Goal: Task Accomplishment & Management: Use online tool/utility

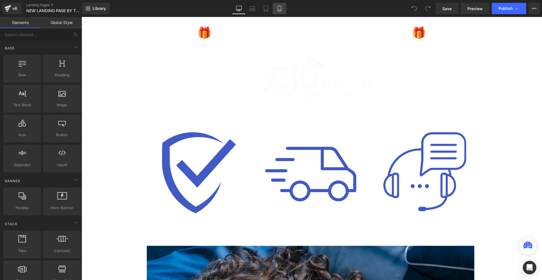
click at [278, 9] on icon at bounding box center [280, 9] width 6 height 6
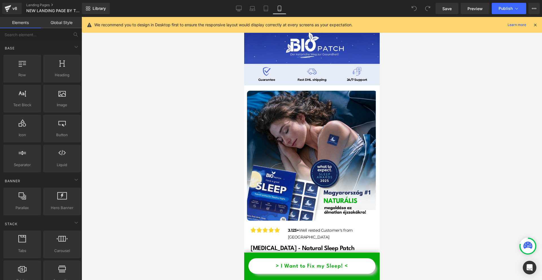
drag, startPoint x: 536, startPoint y: 24, endPoint x: 531, endPoint y: 29, distance: 7.6
click at [535, 26] on icon at bounding box center [535, 24] width 5 height 5
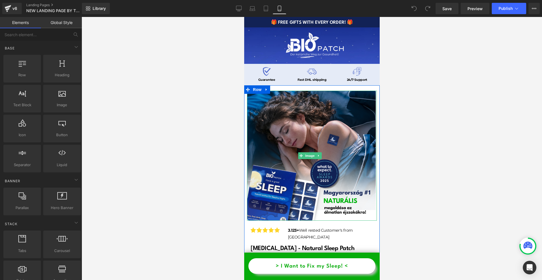
scroll to position [85, 0]
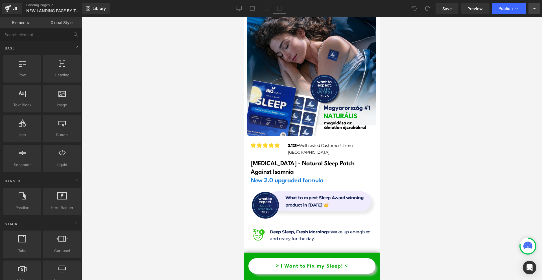
click at [532, 10] on icon at bounding box center [534, 8] width 5 height 5
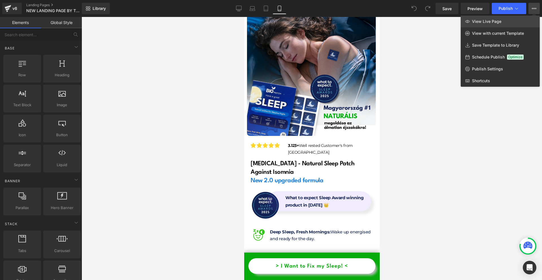
click at [508, 25] on link "View Live Page" at bounding box center [500, 22] width 79 height 12
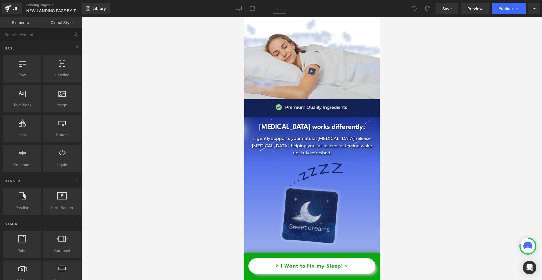
scroll to position [819, 0]
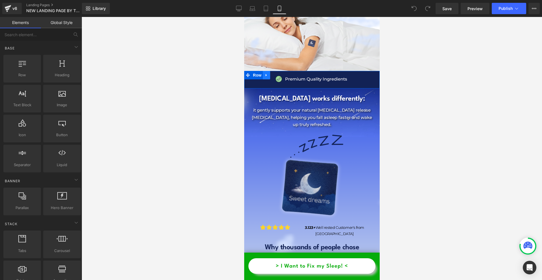
click at [267, 73] on icon at bounding box center [266, 75] width 4 height 4
click at [272, 73] on icon at bounding box center [274, 75] width 4 height 4
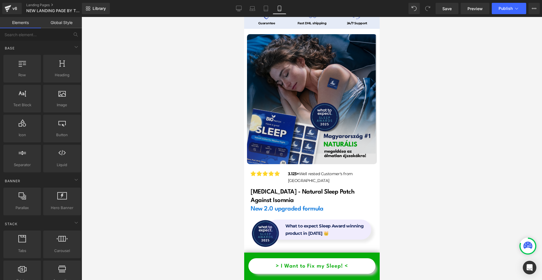
scroll to position [0, 0]
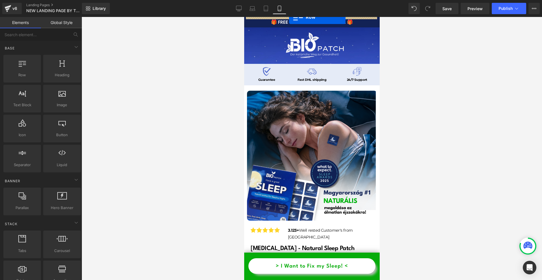
drag, startPoint x: 258, startPoint y: 71, endPoint x: 283, endPoint y: 15, distance: 60.8
click at [280, 17] on div "Library Mobile Desktop Laptop Tablet Mobile Save Preview Publish Scheduled View…" at bounding box center [312, 8] width 460 height 17
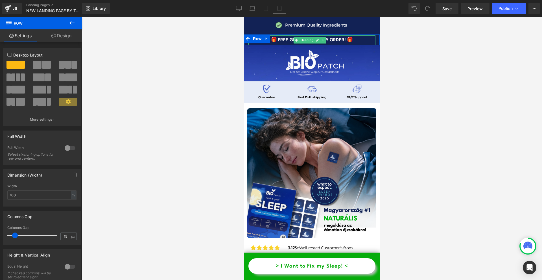
click at [289, 40] on h1 "🎁 FREE GIFTS WITH EVERY ORDER! 🎁" at bounding box center [311, 40] width 127 height 6
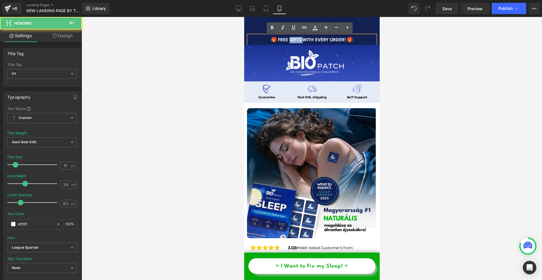
click at [289, 40] on h1 "🎁 FREE GIFTS WITH EVERY ORDER! 🎁" at bounding box center [311, 40] width 127 height 6
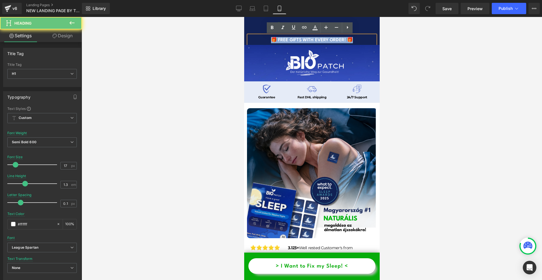
click at [289, 39] on h1 "🎁 FREE GIFTS WITH EVERY ORDER! 🎁" at bounding box center [311, 40] width 127 height 6
copy h1 "🎁 FREE GIFTS WITH EVERY ORDER! 🎁"
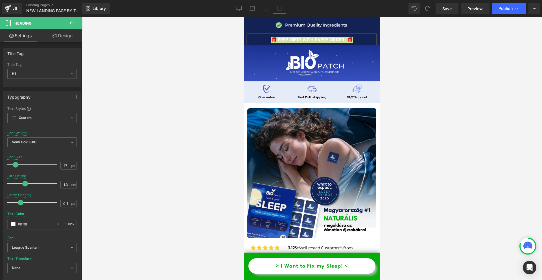
click at [446, 114] on div at bounding box center [312, 148] width 461 height 263
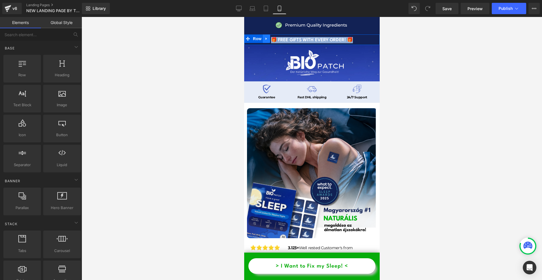
click at [265, 39] on icon at bounding box center [266, 39] width 4 height 4
click at [278, 38] on link at bounding box center [280, 38] width 7 height 8
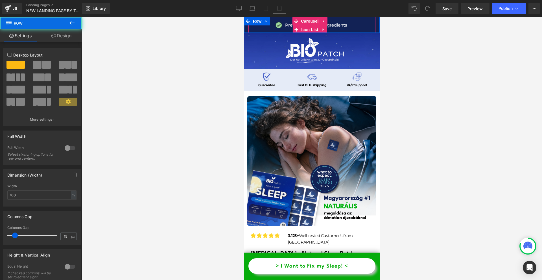
click at [326, 31] on div "Image Premium Quality Ingredients Text Block Icon List Image Fast, reliable del…" at bounding box center [312, 25] width 136 height 16
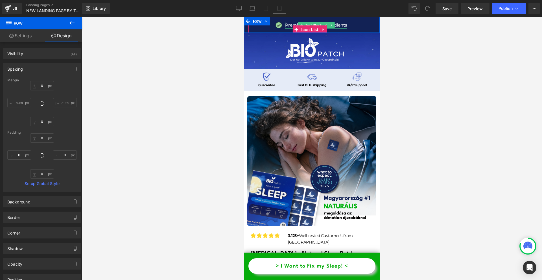
click at [288, 27] on p "Premium Quality Ingredients" at bounding box center [316, 25] width 62 height 7
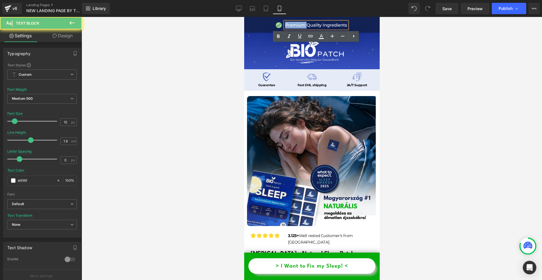
click at [288, 27] on p "Premium Quality Ingredients" at bounding box center [316, 25] width 62 height 7
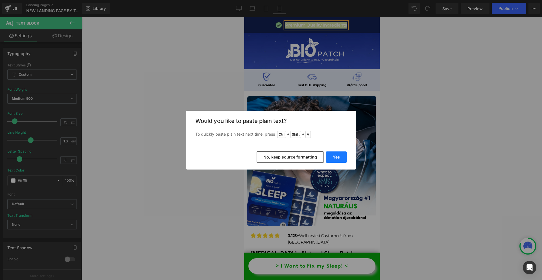
click at [338, 156] on button "Yes" at bounding box center [336, 156] width 21 height 11
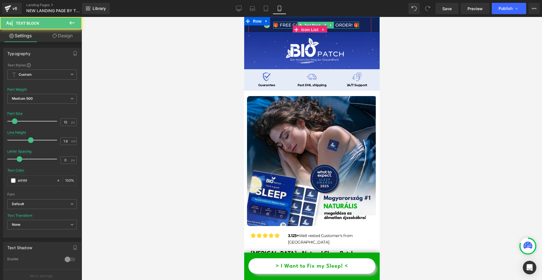
click at [277, 27] on p "🎁 FREE GIFTS WITH EVERY ORDER! 🎁" at bounding box center [316, 25] width 86 height 7
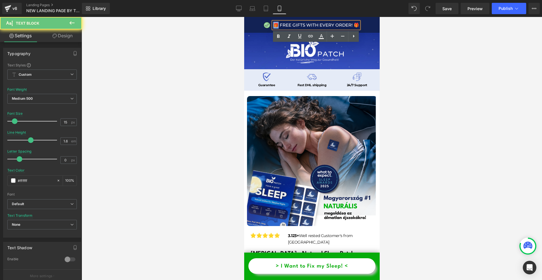
click at [276, 25] on p "🎁 FREE GIFTS WITH EVERY ORDER! 🎁" at bounding box center [316, 25] width 86 height 7
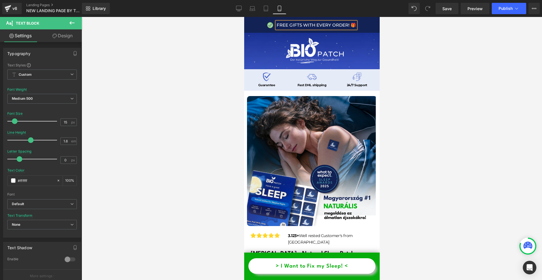
click at [279, 24] on p "FREE GIFTS WITH EVERY ORDER! 🎁" at bounding box center [315, 25] width 79 height 7
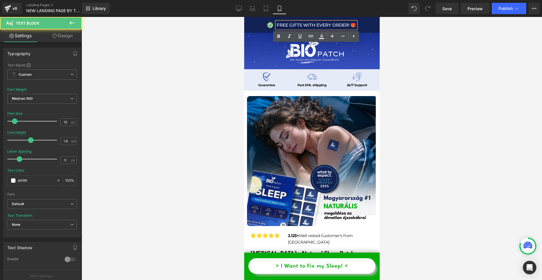
click at [278, 24] on p "FREE GIFTS WITH EVERY ORDER! 🎁" at bounding box center [315, 25] width 79 height 7
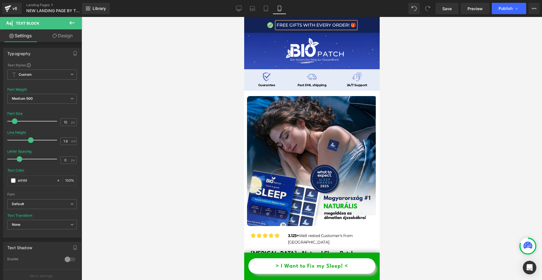
click at [420, 51] on div at bounding box center [312, 148] width 461 height 263
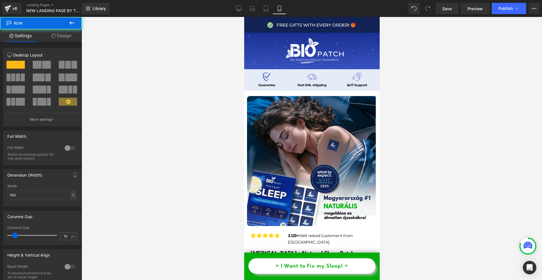
drag, startPoint x: 328, startPoint y: 18, endPoint x: 574, endPoint y: 33, distance: 246.7
click at [330, 17] on html "Image FREE GIFTS WITH EVERY ORDER! 🎁 Text Block Icon List Image Fast, reliable …" at bounding box center [312, 148] width 136 height 263
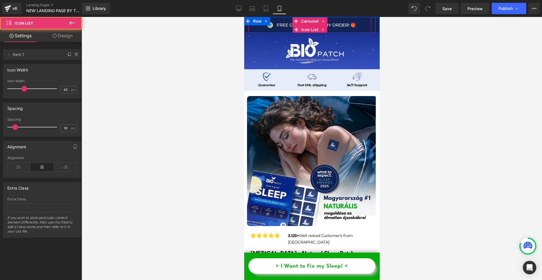
click at [329, 19] on div "Image FREE GIFTS WITH EVERY ORDER! 🎁 Text Block Icon List" at bounding box center [309, 25] width 123 height 17
click at [309, 20] on span "Carousel" at bounding box center [309, 21] width 20 height 8
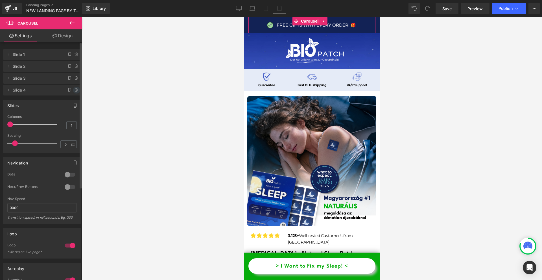
click at [74, 90] on icon at bounding box center [76, 90] width 5 height 5
click at [73, 90] on button "Delete" at bounding box center [71, 90] width 18 height 7
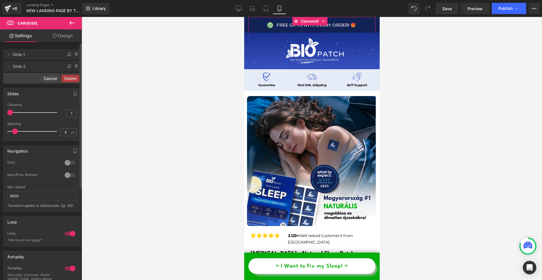
click at [74, 79] on div "Delete Cancel" at bounding box center [42, 78] width 78 height 11
click at [73, 69] on span at bounding box center [76, 66] width 7 height 7
click at [73, 69] on button "Delete" at bounding box center [71, 66] width 18 height 7
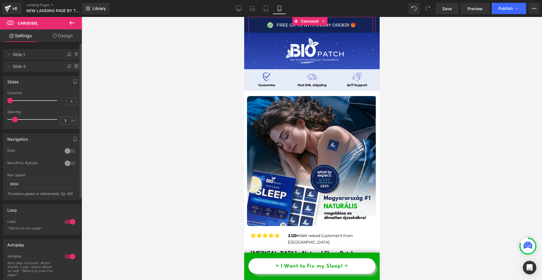
click at [75, 67] on icon at bounding box center [76, 66] width 2 height 3
click at [73, 67] on button "Delete" at bounding box center [71, 66] width 18 height 7
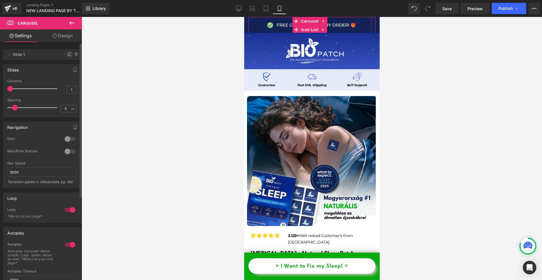
click at [67, 55] on icon at bounding box center [69, 54] width 5 height 5
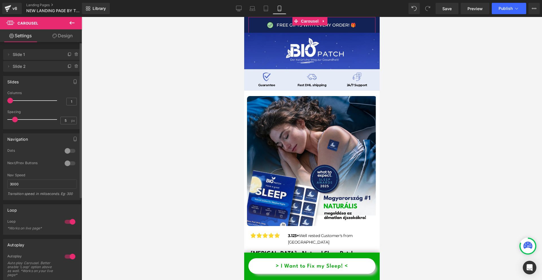
click at [66, 152] on div at bounding box center [70, 150] width 14 height 9
click at [66, 160] on div at bounding box center [70, 163] width 14 height 9
click at [363, 26] on button "›" at bounding box center [366, 28] width 17 height 17
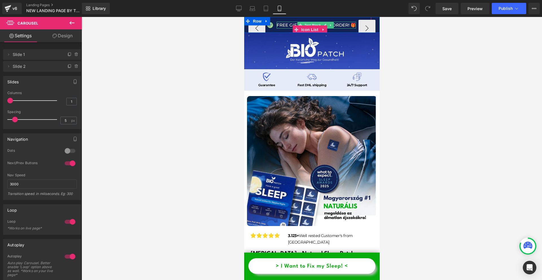
click at [336, 27] on p "FREE GIFTS WITH EVERY ORDER! 🎁" at bounding box center [315, 25] width 79 height 7
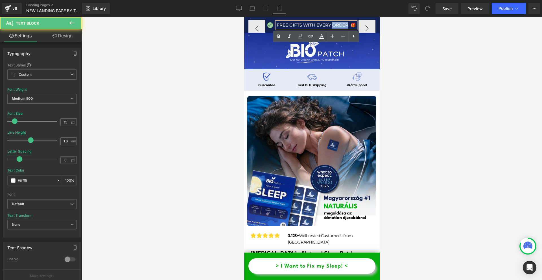
click at [336, 27] on p "FREE GIFTS WITH EVERY ORDER! 🎁" at bounding box center [315, 25] width 79 height 7
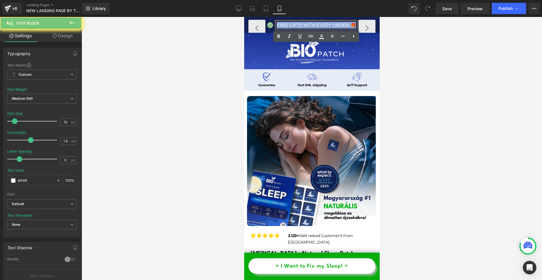
click at [336, 27] on p "FREE GIFTS WITH EVERY ORDER! 🎁" at bounding box center [315, 25] width 79 height 7
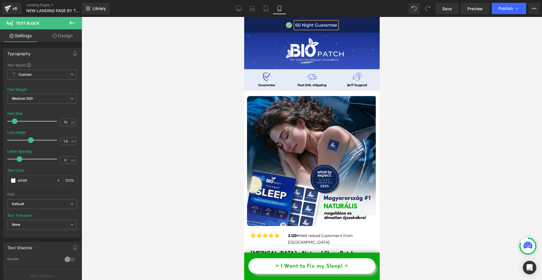
click at [396, 64] on div at bounding box center [312, 148] width 461 height 263
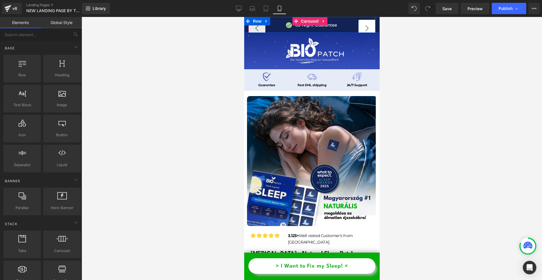
click at [360, 29] on button "›" at bounding box center [366, 28] width 17 height 17
click at [306, 20] on span "Carousel" at bounding box center [309, 21] width 20 height 8
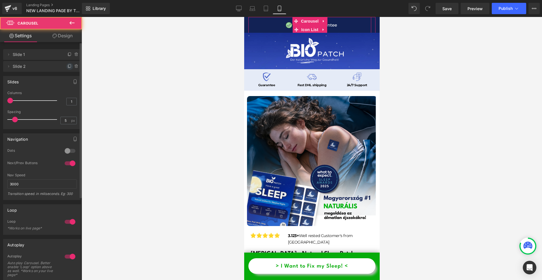
click at [67, 68] on icon at bounding box center [69, 66] width 5 height 5
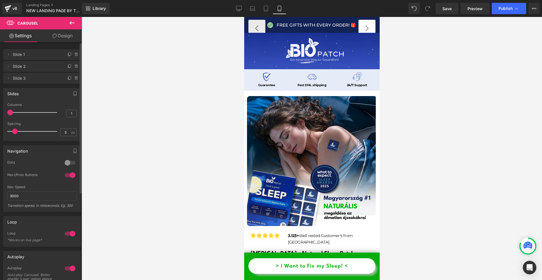
click at [364, 25] on button "›" at bounding box center [366, 28] width 17 height 17
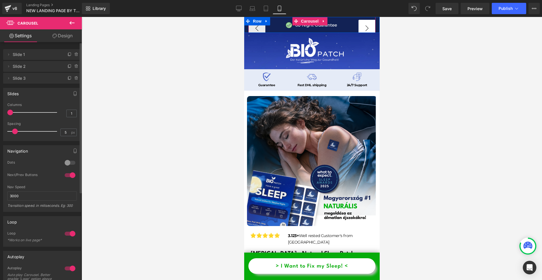
click at [362, 25] on button "›" at bounding box center [366, 28] width 17 height 17
click at [257, 26] on button "‹" at bounding box center [256, 28] width 17 height 17
click at [359, 26] on button "›" at bounding box center [366, 28] width 17 height 17
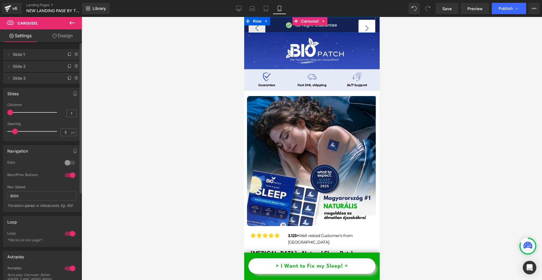
click at [359, 26] on button "›" at bounding box center [366, 28] width 17 height 17
click at [325, 24] on icon at bounding box center [326, 24] width 3 height 3
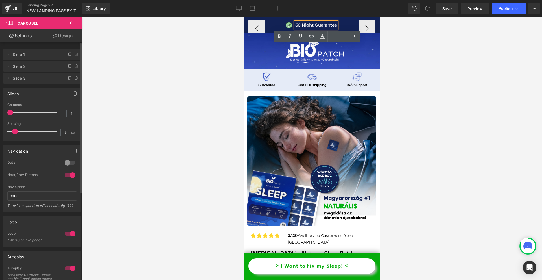
click at [325, 24] on p "60 Night Guarantee" at bounding box center [316, 25] width 42 height 7
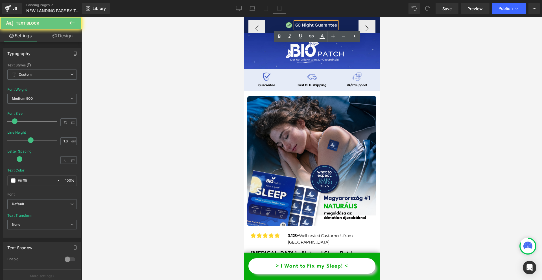
click at [325, 24] on p "60 Night Guarantee" at bounding box center [316, 25] width 42 height 7
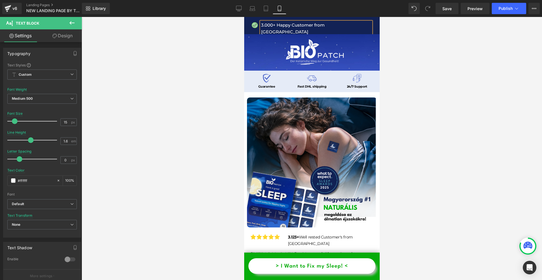
click at [461, 90] on div at bounding box center [312, 148] width 461 height 263
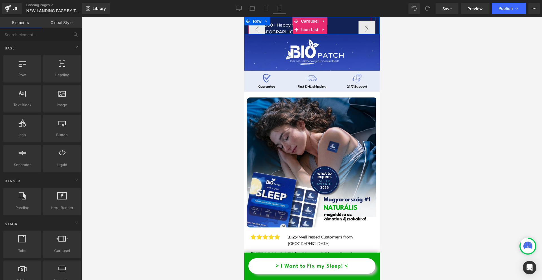
click at [256, 29] on button "‹" at bounding box center [256, 29] width 17 height 17
click at [365, 24] on button "›" at bounding box center [366, 29] width 17 height 17
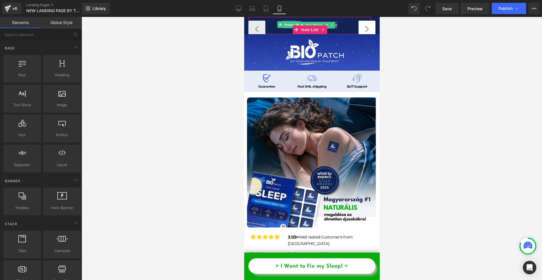
click at [366, 29] on button "›" at bounding box center [366, 29] width 17 height 17
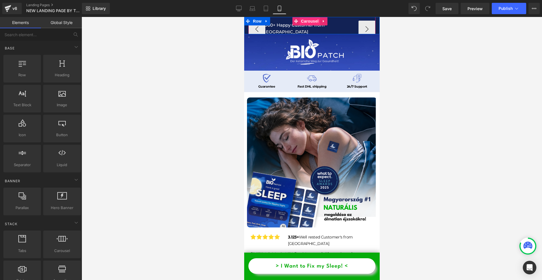
click at [314, 23] on span "Carousel" at bounding box center [309, 21] width 20 height 8
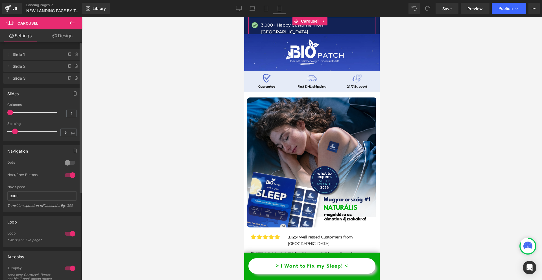
click at [70, 178] on div at bounding box center [70, 175] width 14 height 9
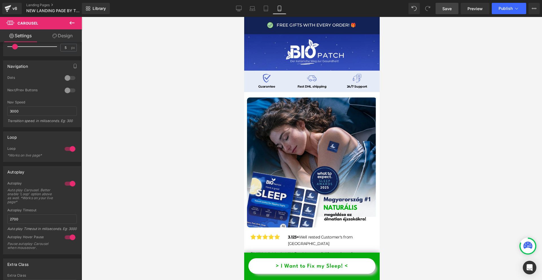
click at [446, 8] on span "Save" at bounding box center [446, 9] width 9 height 6
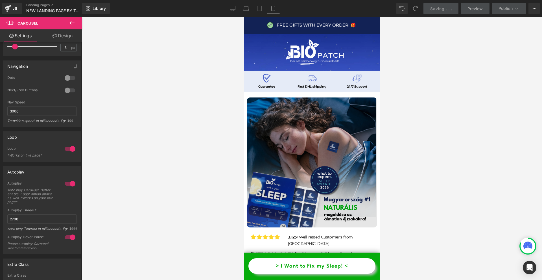
scroll to position [28, 0]
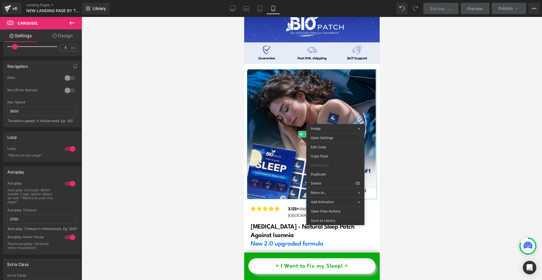
drag, startPoint x: 433, startPoint y: 144, endPoint x: 429, endPoint y: 143, distance: 4.4
click at [430, 143] on div at bounding box center [312, 148] width 461 height 263
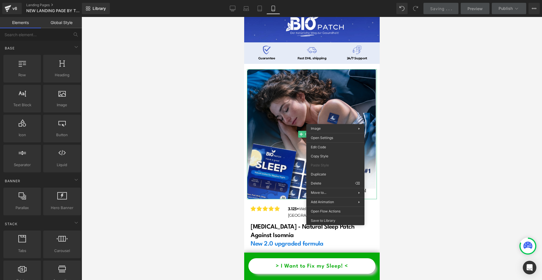
click at [429, 143] on div at bounding box center [312, 148] width 461 height 263
click at [432, 132] on div at bounding box center [312, 148] width 461 height 263
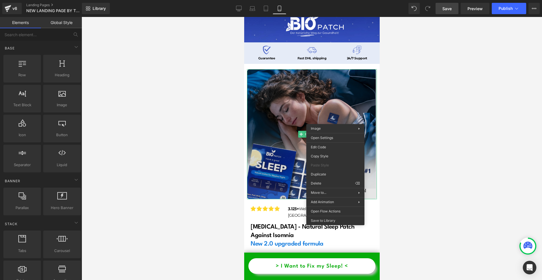
click at [369, 160] on img at bounding box center [312, 134] width 130 height 130
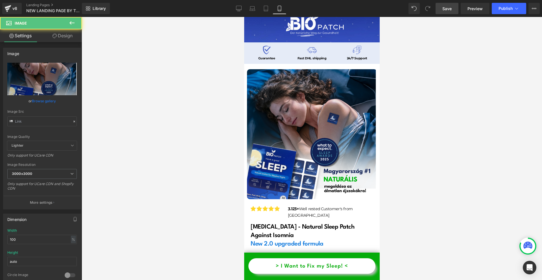
click at [389, 169] on div at bounding box center [312, 148] width 461 height 263
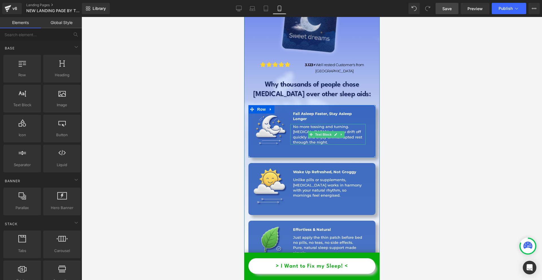
scroll to position [1017, 0]
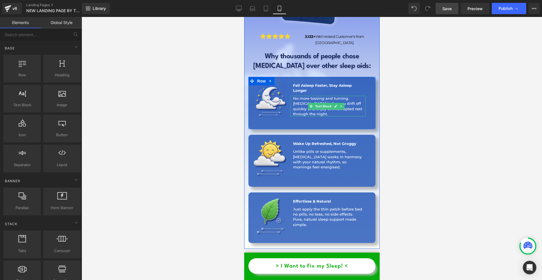
click at [302, 96] on p "No more tossing and turning. [MEDICAL_DATA] helps you drift off quickly and enj…" at bounding box center [329, 106] width 73 height 21
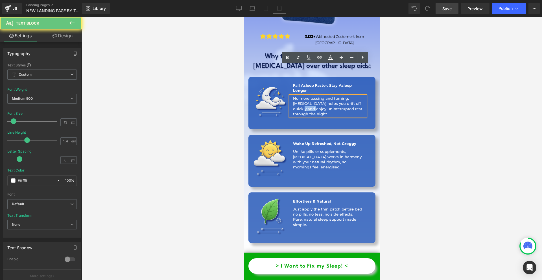
click at [302, 96] on p "No more tossing and turning. [MEDICAL_DATA] helps you drift off quickly and enj…" at bounding box center [329, 106] width 73 height 21
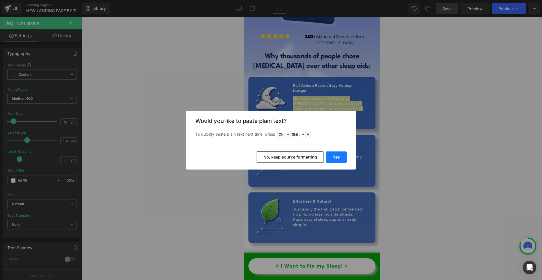
click at [339, 156] on button "Yes" at bounding box center [336, 156] width 21 height 11
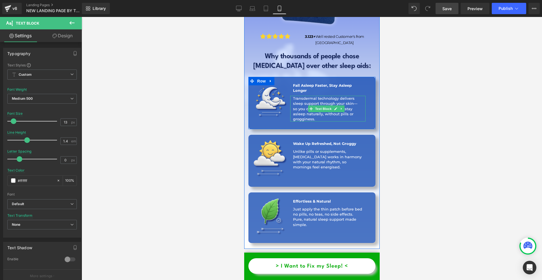
drag, startPoint x: 359, startPoint y: 74, endPoint x: 355, endPoint y: 74, distance: 4.3
click at [359, 96] on div "Transdermal technology delivers sleep support through your skin— so you drift o…" at bounding box center [328, 109] width 76 height 26
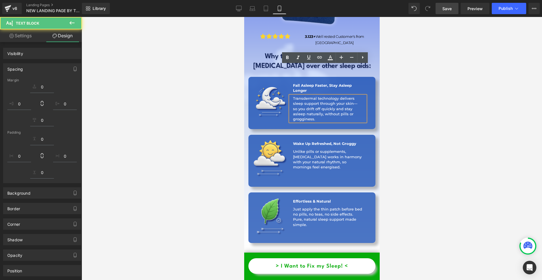
click at [355, 96] on p "Transdermal technology delivers sleep support through your skin—" at bounding box center [329, 101] width 72 height 10
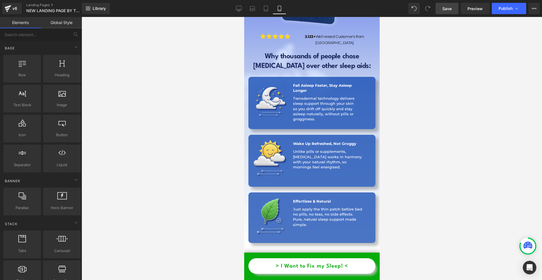
click at [403, 78] on div at bounding box center [312, 148] width 461 height 263
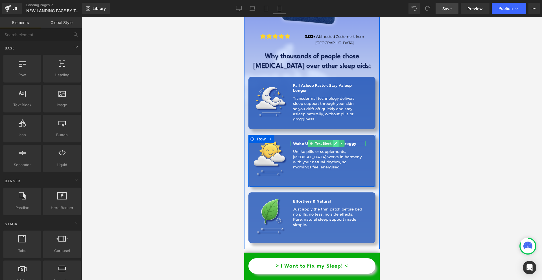
click at [332, 140] on link at bounding box center [335, 143] width 6 height 7
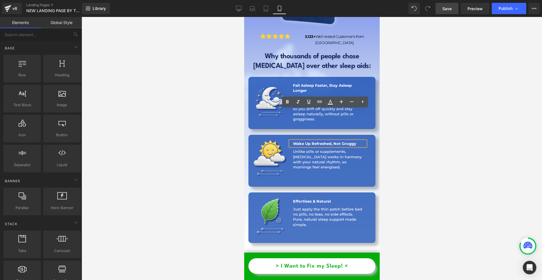
click at [332, 141] on b "Wake Up Refreshed, Not Groggy" at bounding box center [324, 143] width 63 height 5
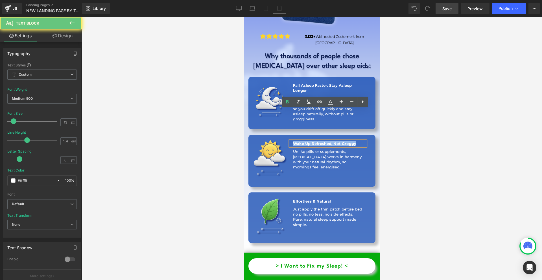
click at [332, 141] on b "Wake Up Refreshed, Not Groggy" at bounding box center [324, 143] width 63 height 5
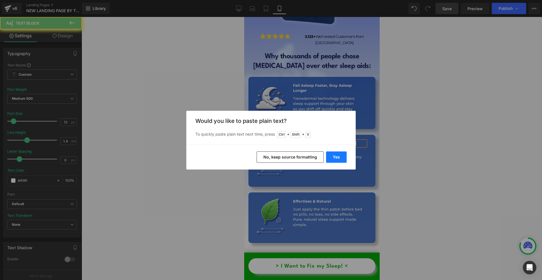
click at [336, 156] on button "Yes" at bounding box center [336, 156] width 21 height 11
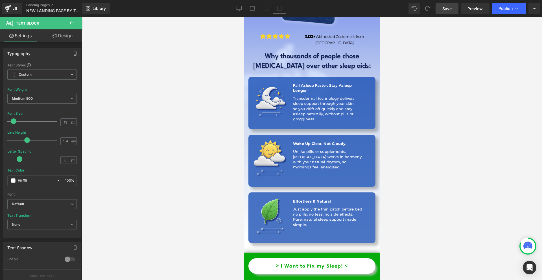
click at [298, 149] on p "Unlike pills or supplements, [MEDICAL_DATA] works in harmony with your natural …" at bounding box center [328, 159] width 71 height 21
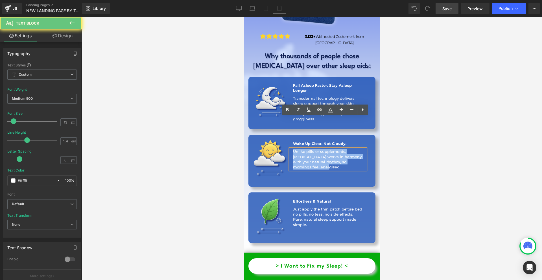
click at [298, 149] on p "Unlike pills or supplements, [MEDICAL_DATA] works in harmony with your natural …" at bounding box center [328, 159] width 71 height 21
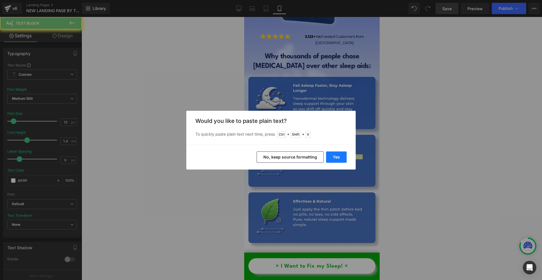
click at [338, 158] on button "Yes" at bounding box center [336, 156] width 21 height 11
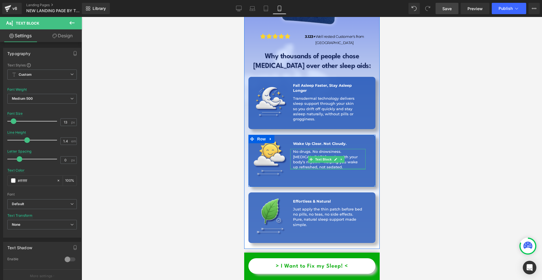
click at [309, 168] on div at bounding box center [328, 168] width 76 height 1
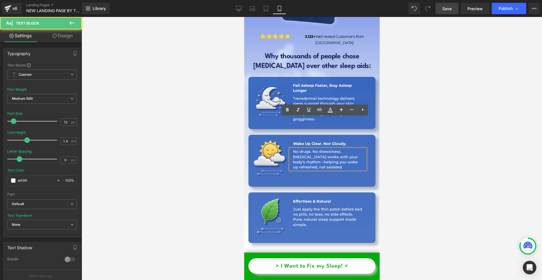
click at [309, 154] on p "[MEDICAL_DATA] works with your body’s rhythm—helping you wake up refreshed, not…" at bounding box center [328, 162] width 71 height 16
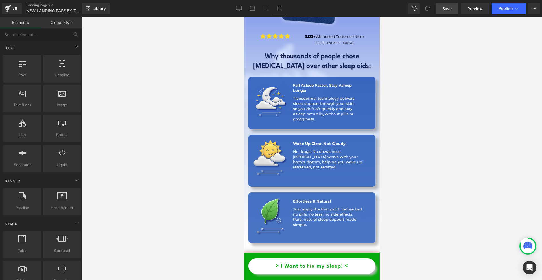
click at [433, 150] on div at bounding box center [312, 148] width 461 height 263
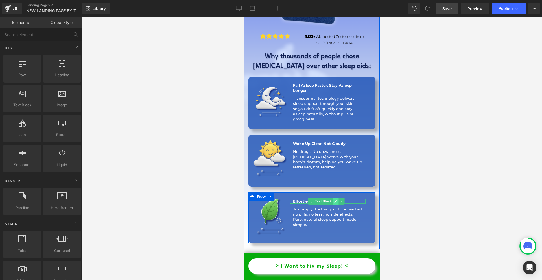
click at [334, 199] on icon at bounding box center [335, 200] width 3 height 3
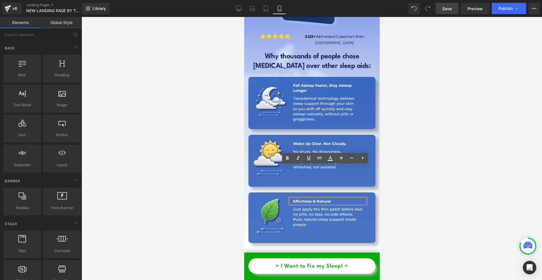
click at [334, 199] on p "Effortless & Natural" at bounding box center [329, 201] width 73 height 5
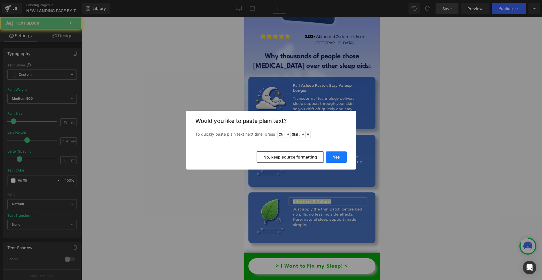
drag, startPoint x: 339, startPoint y: 159, endPoint x: 96, endPoint y: 138, distance: 244.0
click at [339, 159] on button "Yes" at bounding box center [336, 156] width 21 height 11
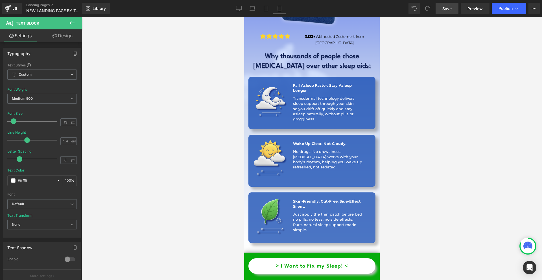
click at [306, 212] on p "Just apply the thin patch before bed no pills, no teas, no side effects. Pure, …" at bounding box center [328, 222] width 71 height 21
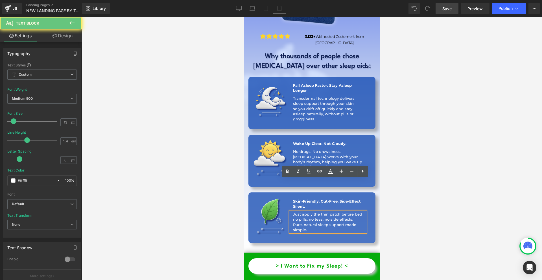
click at [306, 212] on p "Just apply the thin patch before bed no pills, no teas, no side effects. Pure, …" at bounding box center [328, 222] width 71 height 21
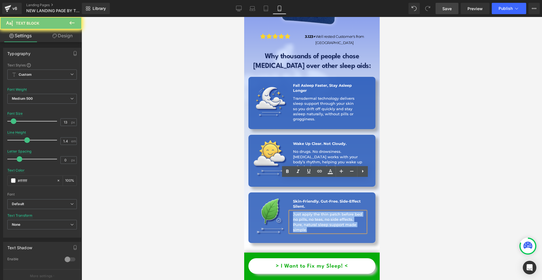
click at [306, 212] on p "Just apply the thin patch before bed no pills, no teas, no side effects. Pure, …" at bounding box center [328, 222] width 71 height 21
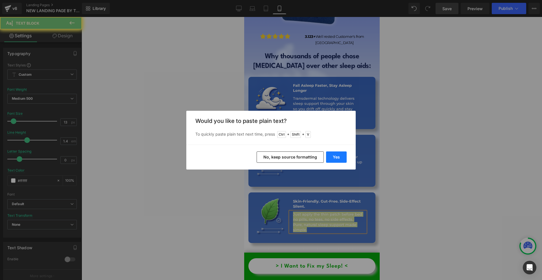
drag, startPoint x: 338, startPoint y: 153, endPoint x: 95, endPoint y: 139, distance: 244.1
click at [338, 153] on button "Yes" at bounding box center [336, 156] width 21 height 11
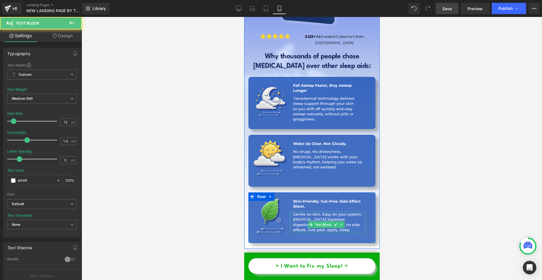
click at [348, 217] on p "[MEDICAL_DATA] bypasses digestion—no pills, no teas, no side effects. Just peel…" at bounding box center [328, 225] width 71 height 16
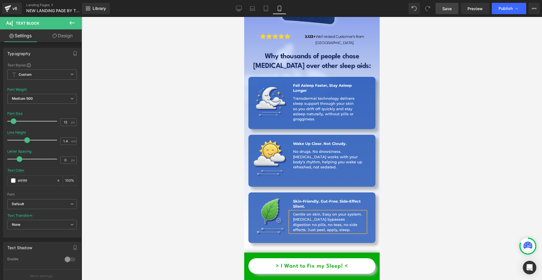
click at [291, 212] on div "Gentle on skin. Easy on your system. [MEDICAL_DATA] bypasses digestion no pills…" at bounding box center [328, 222] width 76 height 21
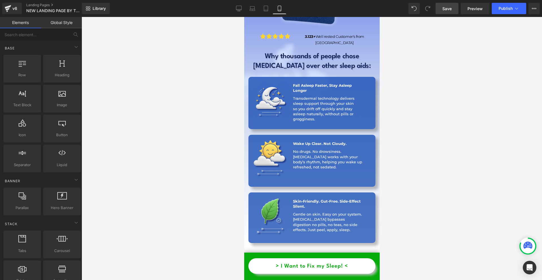
click at [427, 192] on div at bounding box center [312, 148] width 461 height 263
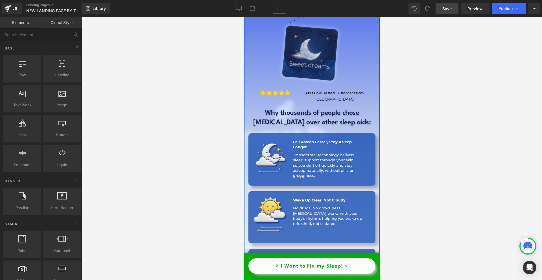
scroll to position [932, 0]
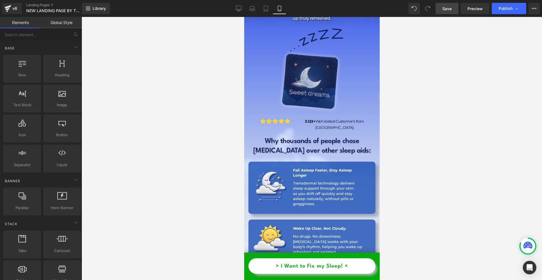
drag, startPoint x: 460, startPoint y: 12, endPoint x: 457, endPoint y: 13, distance: 3.2
click at [458, 12] on div "Save Preview Publish Scheduled View Live Page View with current Template Save T…" at bounding box center [487, 8] width 109 height 11
click at [451, 16] on div "Library Mobile Desktop Laptop Tablet Mobile Save Preview Publish Scheduled View…" at bounding box center [312, 8] width 460 height 17
click at [451, 12] on link "Save" at bounding box center [447, 8] width 23 height 11
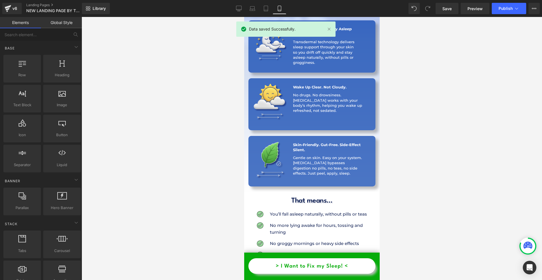
scroll to position [1130, 0]
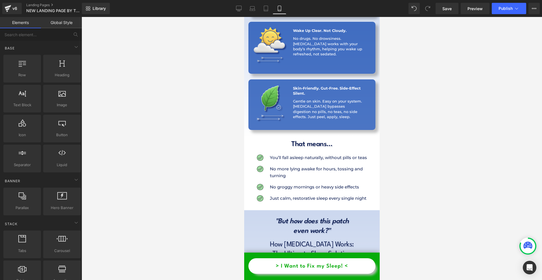
drag, startPoint x: 481, startPoint y: 126, endPoint x: 250, endPoint y: 115, distance: 232.1
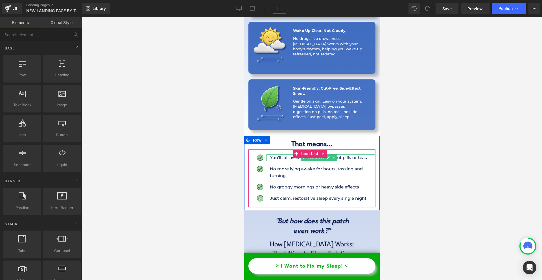
click at [271, 154] on p "You’ll fall asleep naturally, without pills or teas" at bounding box center [323, 157] width 106 height 7
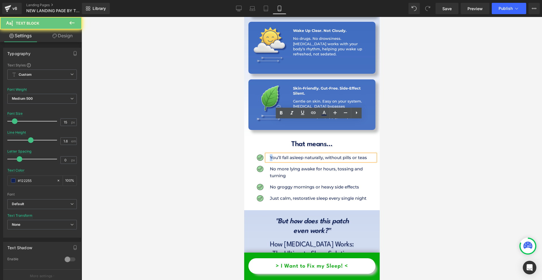
click at [271, 154] on p "You’ll fall asleep naturally, without pills or teas" at bounding box center [323, 157] width 106 height 7
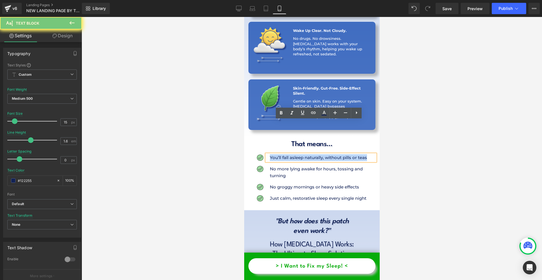
click at [271, 154] on p "You’ll fall asleep naturally, without pills or teas" at bounding box center [323, 157] width 106 height 7
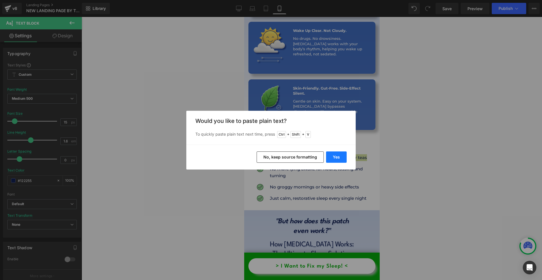
click at [340, 156] on button "Yes" at bounding box center [336, 156] width 21 height 11
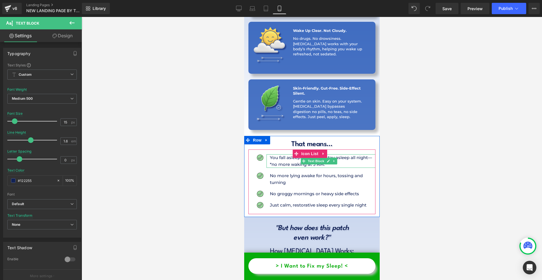
click at [274, 154] on p "You fall asleep faster *and stay asleep all night—*no more waking at 3 AM." at bounding box center [323, 161] width 106 height 14
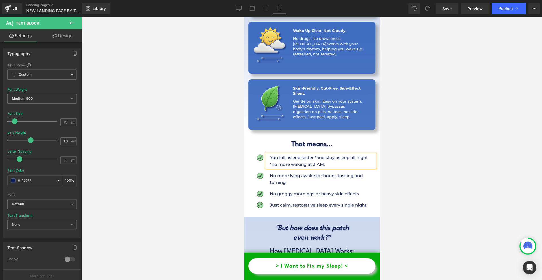
click at [319, 154] on p "You fall asleep faster *and stay asleep all night *no more waking at 3 AM." at bounding box center [323, 161] width 106 height 14
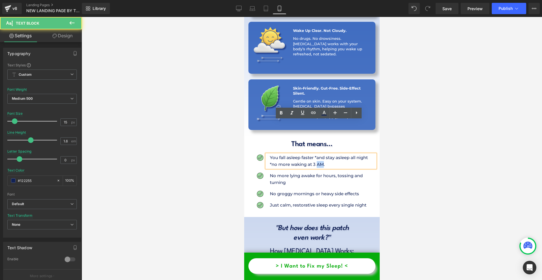
click at [319, 154] on p "You fall asleep faster *and stay asleep all night *no more waking at 3 AM." at bounding box center [323, 161] width 106 height 14
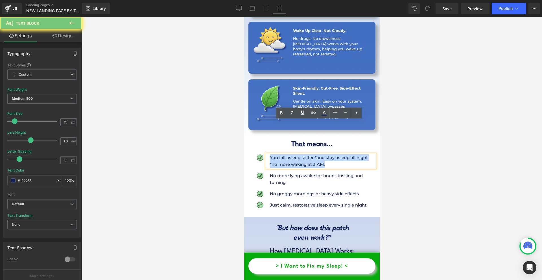
click at [319, 154] on p "You fall asleep faster *and stay asleep all night *no more waking at 3 AM." at bounding box center [323, 161] width 106 height 14
click at [299, 154] on p "You fall asleep faster *and stay asleep all night *no more waking at 3 AM." at bounding box center [323, 161] width 106 height 14
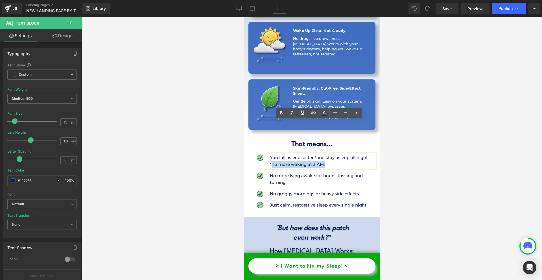
drag, startPoint x: 331, startPoint y: 131, endPoint x: 271, endPoint y: 134, distance: 59.9
click at [271, 154] on p "You fall asleep faster *and stay asleep all night *no more waking at 3 AM." at bounding box center [323, 161] width 106 height 14
click at [278, 115] on icon at bounding box center [281, 113] width 7 height 7
click at [402, 141] on div at bounding box center [312, 148] width 461 height 263
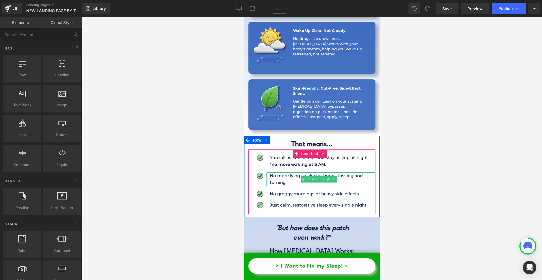
click at [281, 172] on p "No more lying awake for hours, tossing and turning" at bounding box center [323, 179] width 106 height 14
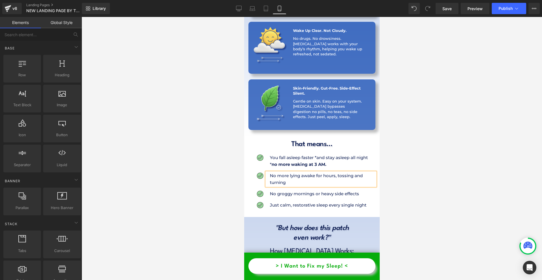
click at [281, 172] on p "No more lying awake for hours, tossing and turning" at bounding box center [323, 179] width 106 height 14
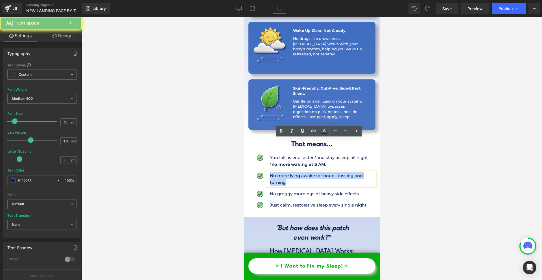
click at [281, 172] on p "No more lying awake for hours, tossing and turning" at bounding box center [323, 179] width 106 height 14
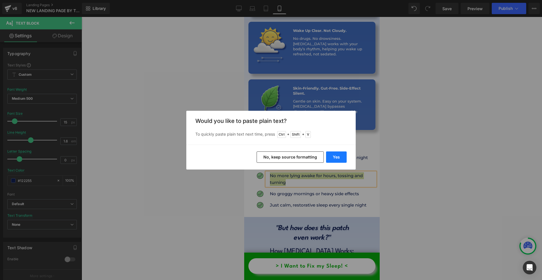
drag, startPoint x: 344, startPoint y: 158, endPoint x: 101, endPoint y: 143, distance: 243.3
click at [344, 158] on button "Yes" at bounding box center [336, 156] width 21 height 11
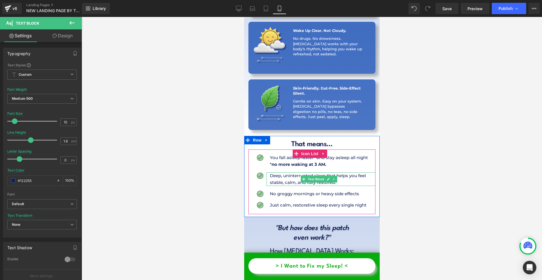
click at [244, 17] on div at bounding box center [244, 17] width 0 height 0
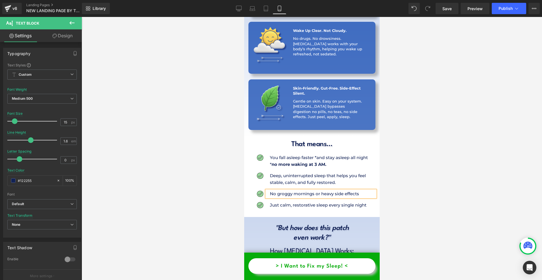
click at [270, 190] on p "No groggy mornings or heavy side effects" at bounding box center [323, 193] width 106 height 7
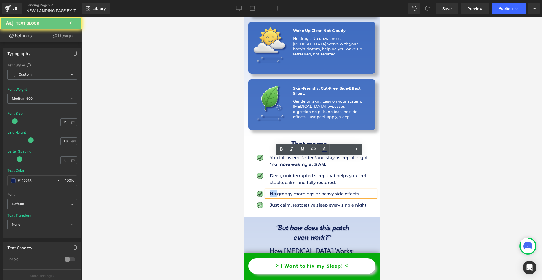
click at [270, 190] on p "No groggy mornings or heavy side effects" at bounding box center [323, 193] width 106 height 7
click at [274, 190] on p "No groggy mornings or heavy side effects" at bounding box center [323, 193] width 106 height 7
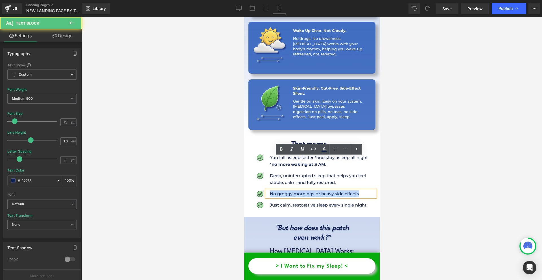
click at [274, 190] on p "No groggy mornings or heavy side effects" at bounding box center [323, 193] width 106 height 7
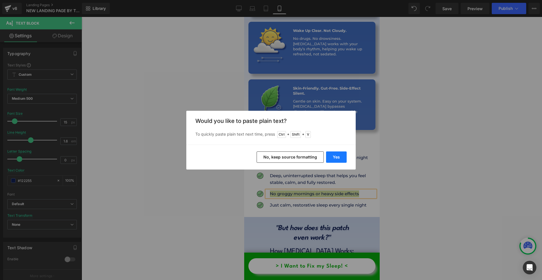
drag, startPoint x: 342, startPoint y: 160, endPoint x: 97, endPoint y: 144, distance: 244.8
click at [342, 160] on button "Yes" at bounding box center [336, 156] width 21 height 11
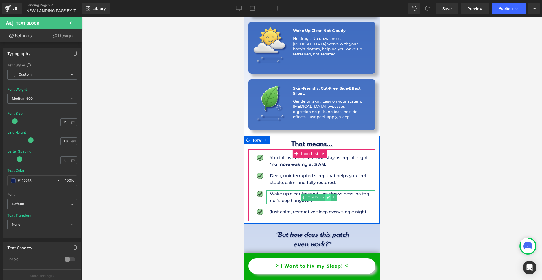
click at [326, 194] on link at bounding box center [328, 197] width 6 height 7
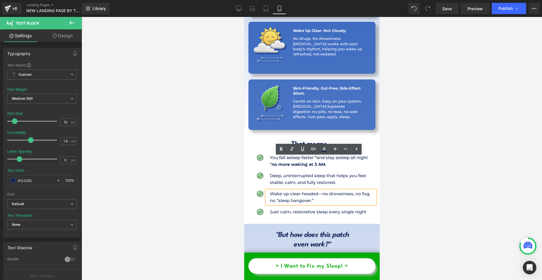
click at [322, 190] on p "Wake up clear-headed—no drowsiness, no fog, no “sleep hangover.”" at bounding box center [323, 197] width 106 height 14
click at [407, 175] on div at bounding box center [312, 148] width 461 height 263
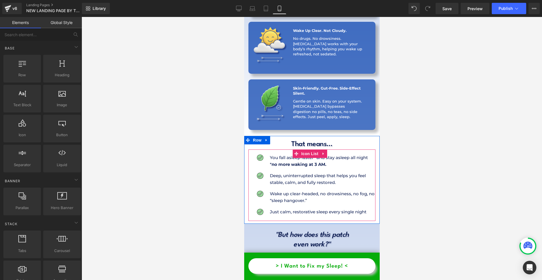
click at [279, 208] on p "Just calm, restorative sleep every single night" at bounding box center [323, 211] width 106 height 7
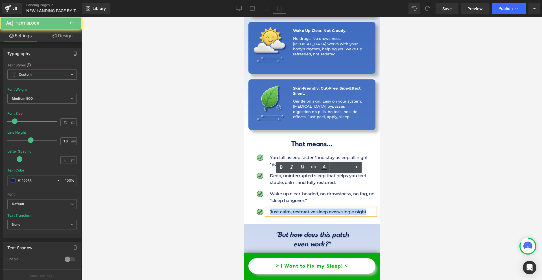
click at [279, 208] on p "Just calm, restorative sleep every single night" at bounding box center [323, 211] width 106 height 7
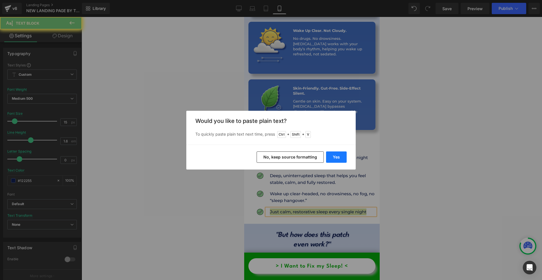
click at [335, 154] on button "Yes" at bounding box center [336, 156] width 21 height 11
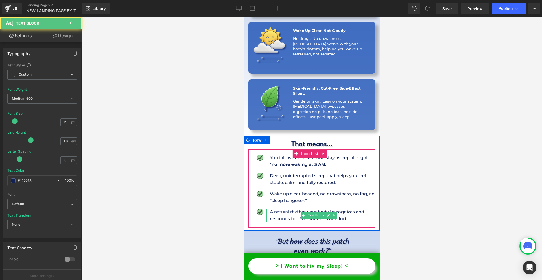
click at [342, 208] on p "A natural rhythm your body *recognizes and responds to—*without pills or effort." at bounding box center [323, 215] width 106 height 14
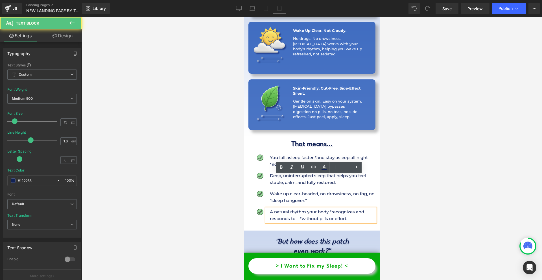
click at [299, 208] on p "A natural rhythm your body *recognizes and responds to—*without pills or effort." at bounding box center [323, 215] width 106 height 14
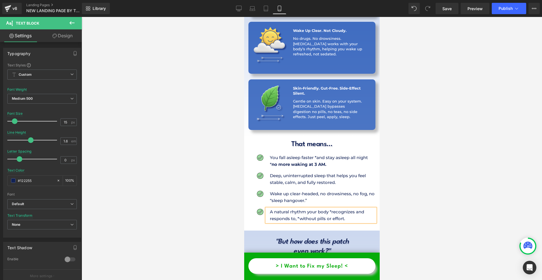
click at [443, 157] on div at bounding box center [312, 148] width 461 height 263
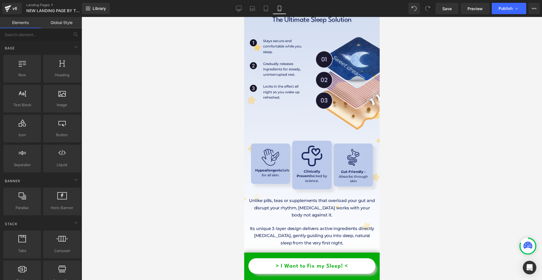
scroll to position [1440, 0]
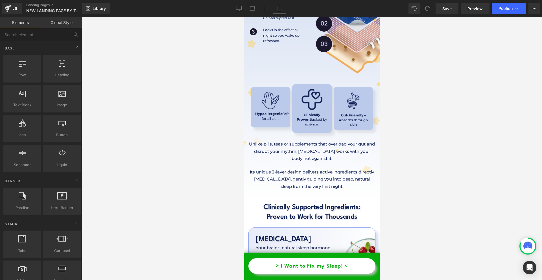
click at [267, 165] on div "Its unique 3-layer design delivers active ingredients directly [MEDICAL_DATA], …" at bounding box center [311, 177] width 127 height 25
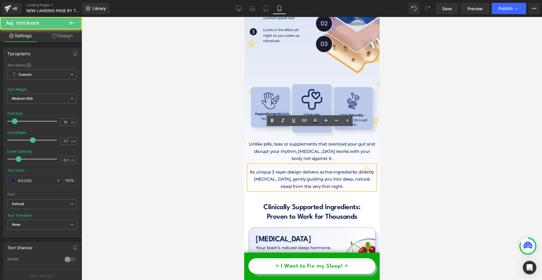
click at [254, 140] on p "Unlike pills, teas or supplements that overload your gut and disrupt your rhyth…" at bounding box center [311, 151] width 127 height 22
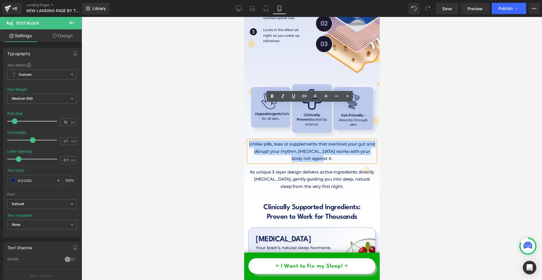
drag, startPoint x: 251, startPoint y: 106, endPoint x: 336, endPoint y: 119, distance: 86.6
click at [336, 140] on p "Unlike pills, teas or supplements that overload your gut and disrupt your rhyth…" at bounding box center [311, 151] width 127 height 22
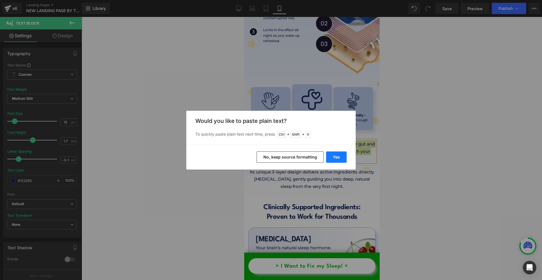
click at [339, 154] on button "Yes" at bounding box center [336, 156] width 21 height 11
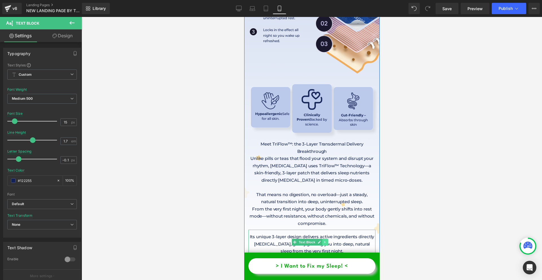
click at [326, 240] on icon at bounding box center [324, 241] width 3 height 3
click at [326, 239] on link at bounding box center [328, 242] width 6 height 7
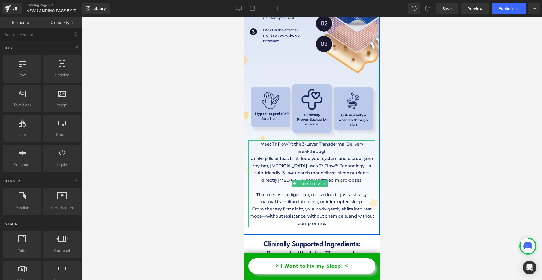
click at [329, 155] on p "Unlike pills or teas that flood your system and disrupt your rhythm, [MEDICAL_D…" at bounding box center [311, 169] width 127 height 29
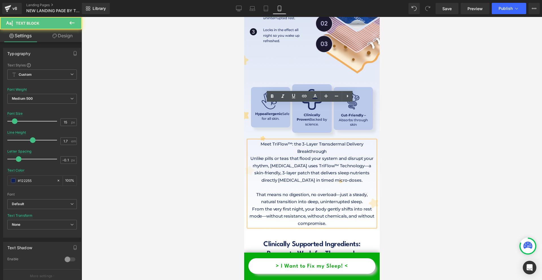
click at [330, 140] on p "Meet TriFlow™: the 3-Layer Transdermal Delivery Breakthrough" at bounding box center [311, 147] width 127 height 14
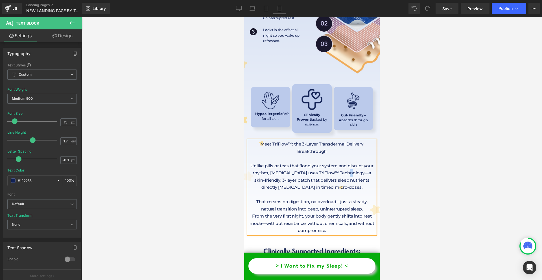
click at [361, 162] on p "Unlike pills or teas that flood your system and disrupt your rhythm, [MEDICAL_D…" at bounding box center [311, 176] width 127 height 29
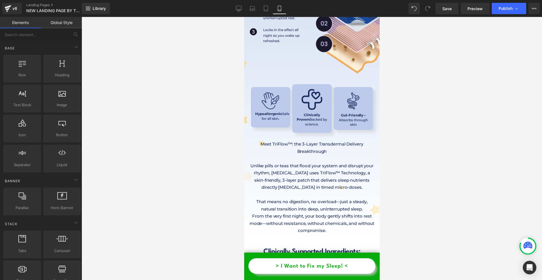
click at [421, 154] on div at bounding box center [312, 148] width 461 height 263
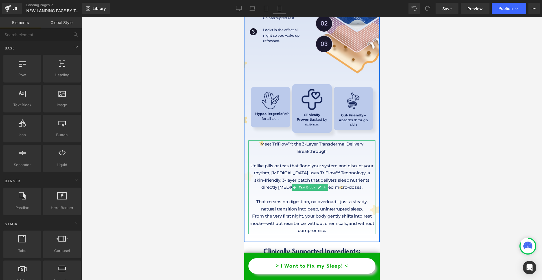
click at [270, 212] on p "From the very first night, your body gently shifts into rest mode—without resis…" at bounding box center [311, 223] width 127 height 22
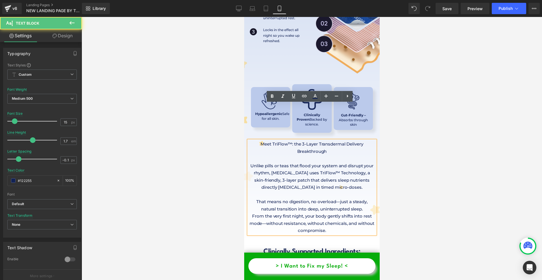
click at [272, 212] on p "From the very first night, your body gently shifts into rest mode—without resis…" at bounding box center [311, 223] width 127 height 22
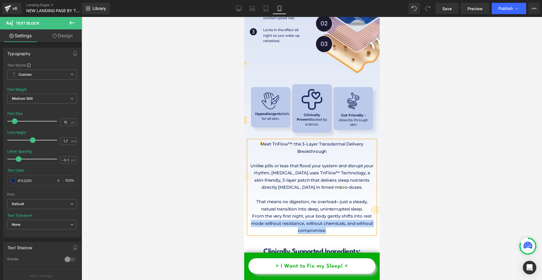
click at [373, 177] on div ""But how does this patch even work?" Heading How [MEDICAL_DATA] Works: The Ulti…" at bounding box center [312, 79] width 136 height 310
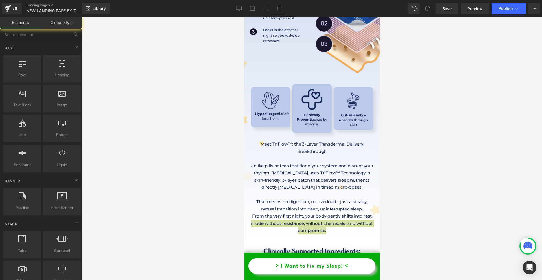
drag, startPoint x: 406, startPoint y: 178, endPoint x: 132, endPoint y: 169, distance: 273.8
click at [406, 178] on div at bounding box center [312, 148] width 461 height 263
click at [361, 212] on p "From the very first night, your body gently shifts into rest mode without resis…" at bounding box center [311, 223] width 127 height 22
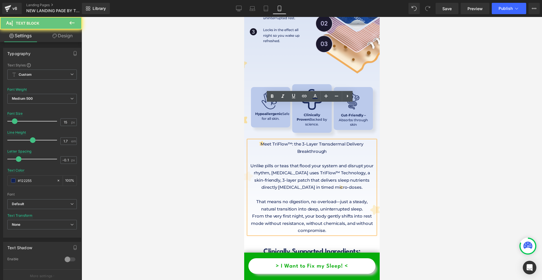
click at [425, 198] on div at bounding box center [312, 148] width 461 height 263
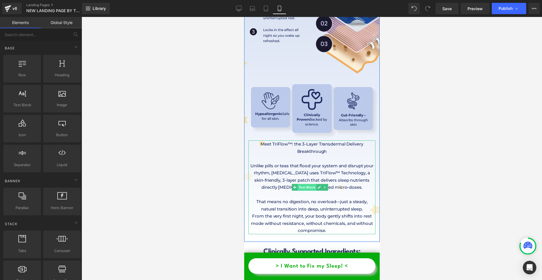
click at [309, 184] on span "Text Block" at bounding box center [306, 187] width 19 height 7
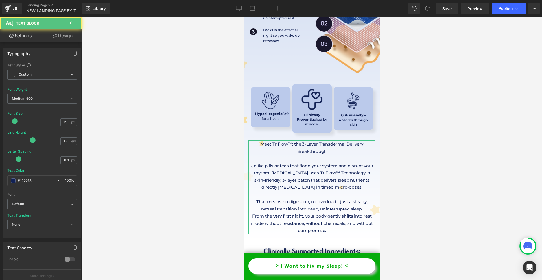
click at [66, 38] on link "Design" at bounding box center [62, 35] width 41 height 13
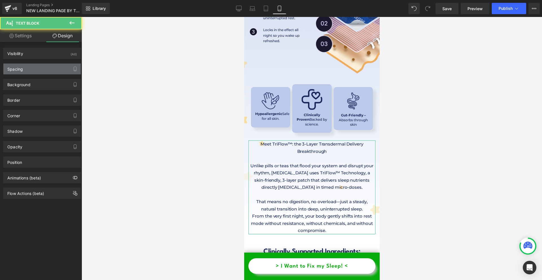
click at [36, 71] on div "Spacing" at bounding box center [41, 69] width 77 height 11
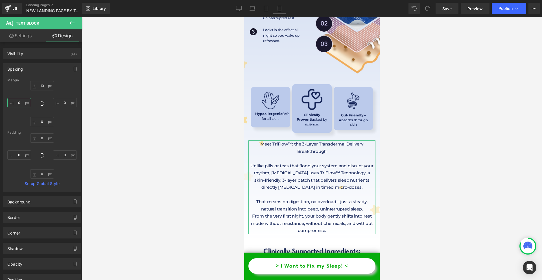
click at [27, 104] on input "text" at bounding box center [19, 102] width 24 height 9
type input "5"
click at [66, 104] on input "text" at bounding box center [65, 102] width 24 height 9
type input "5"
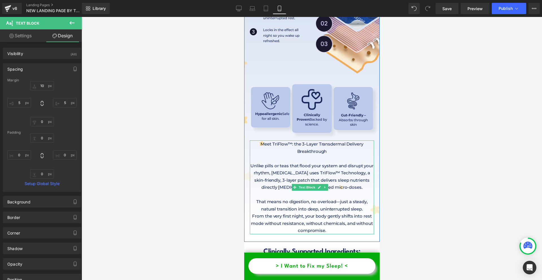
click at [335, 198] on p "That means no digestion, no overload—just a steady, natural transition into dee…" at bounding box center [312, 205] width 124 height 14
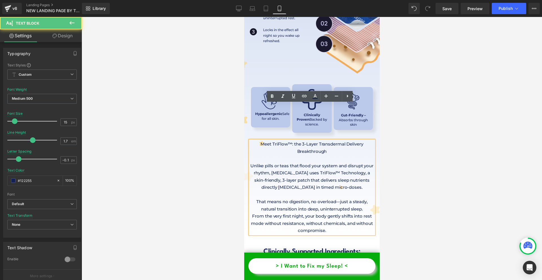
click at [337, 198] on p "That means no digestion, no overload—just a steady, natural transition into dee…" at bounding box center [312, 205] width 124 height 14
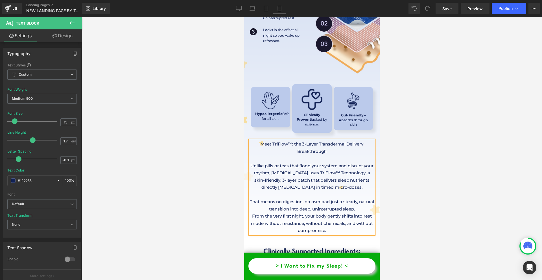
click at [417, 150] on div at bounding box center [312, 148] width 461 height 263
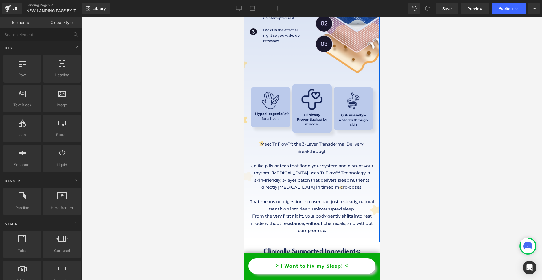
click at [288, 140] on p "Meet TriFlow™: the 3-Layer Transdermal Delivery Breakthrough" at bounding box center [312, 147] width 124 height 14
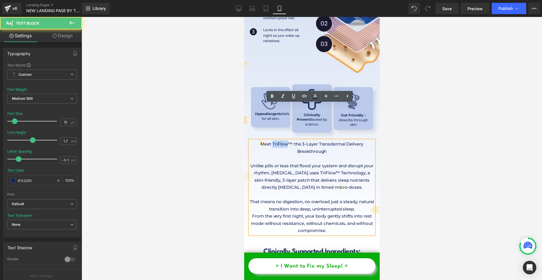
drag, startPoint x: 271, startPoint y: 108, endPoint x: 284, endPoint y: 108, distance: 13.8
click at [284, 140] on p "Meet TriFlow™: the 3-Layer Transdermal Delivery Breakthrough" at bounding box center [312, 147] width 124 height 14
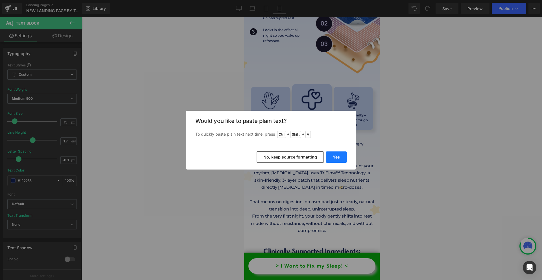
click at [338, 157] on button "Yes" at bounding box center [336, 156] width 21 height 11
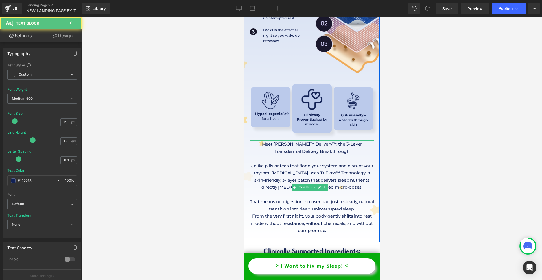
click at [292, 140] on p "Meet [PERSON_NAME]™ Delivery™: the 3-Layer Transdermal Delivery Breakthrough" at bounding box center [312, 147] width 124 height 14
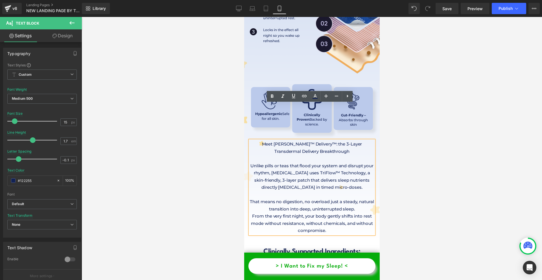
click at [290, 140] on p "Meet [PERSON_NAME]™ Delivery™: the 3-Layer Transdermal Delivery Breakthrough" at bounding box center [312, 147] width 124 height 14
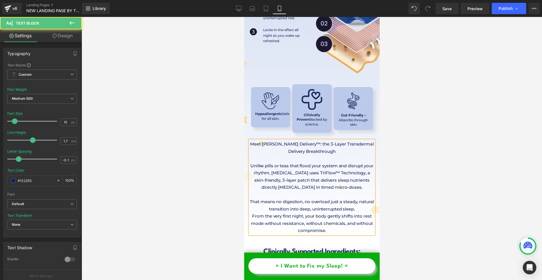
click at [312, 140] on p "Meet [PERSON_NAME] Delivery™: the 3-Layer Transdermal Delivery Breakthrough" at bounding box center [312, 147] width 124 height 14
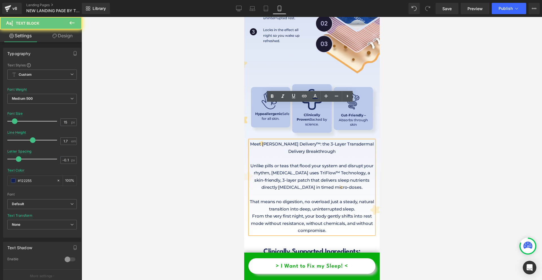
click at [313, 140] on p "Meet [PERSON_NAME] Delivery™: the 3-Layer Transdermal Delivery Breakthrough" at bounding box center [312, 147] width 124 height 14
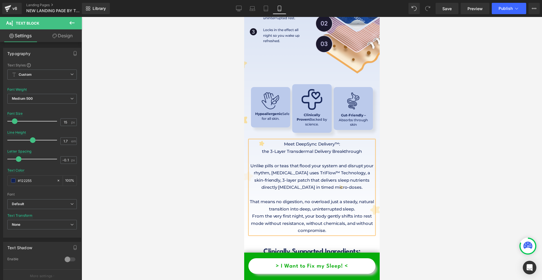
click at [307, 140] on p "Meet DeepSync Delivery™:" at bounding box center [312, 143] width 124 height 7
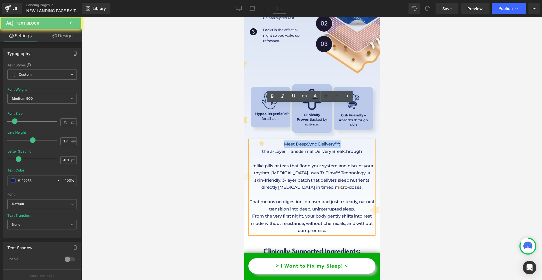
click at [307, 140] on p "Meet DeepSync Delivery™:" at bounding box center [312, 143] width 124 height 7
click at [273, 97] on icon at bounding box center [272, 95] width 3 height 3
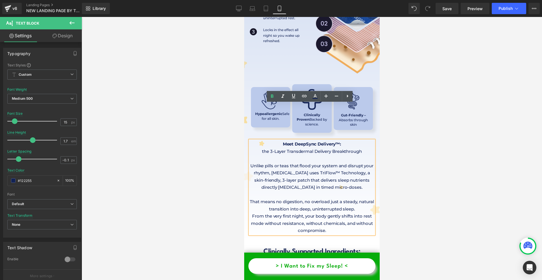
click at [428, 132] on div at bounding box center [312, 148] width 461 height 263
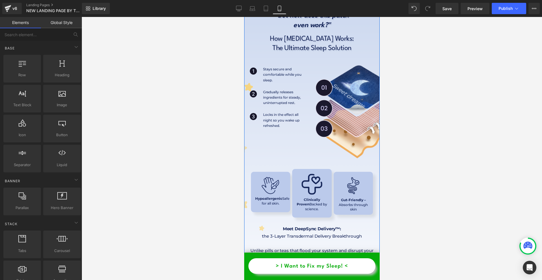
scroll to position [1412, 0]
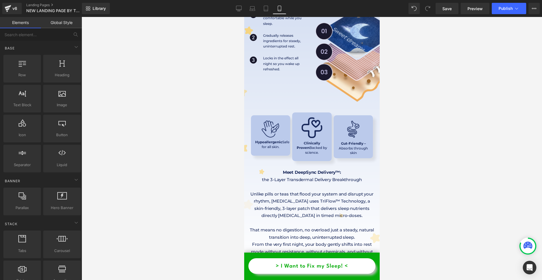
click at [300, 212] on span "Text Block" at bounding box center [306, 215] width 19 height 7
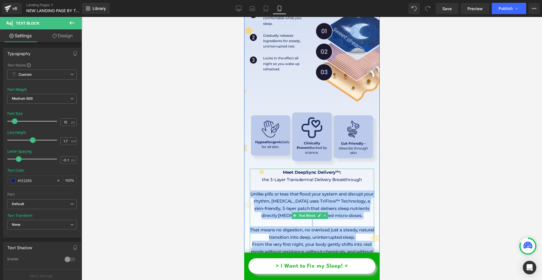
drag, startPoint x: 253, startPoint y: 157, endPoint x: 356, endPoint y: 219, distance: 120.0
click at [357, 220] on div "Meet DeepSync Delivery™: the 3-Layer Transdermal Delivery Breakthrough Unlike p…" at bounding box center [312, 216] width 124 height 94
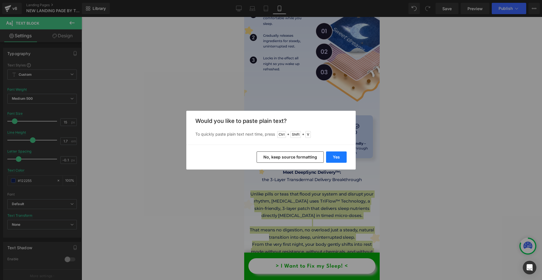
click at [339, 156] on button "Yes" at bounding box center [336, 156] width 21 height 11
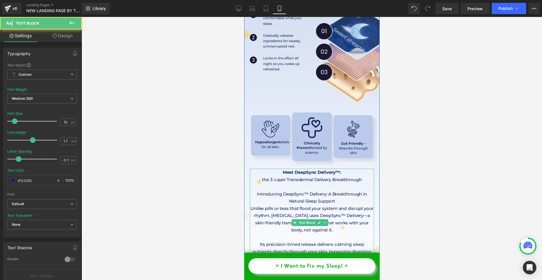
click at [359, 205] on p "Unlike pills or teas that flood your system and disrupt your rhythm, [MEDICAL_D…" at bounding box center [312, 219] width 124 height 29
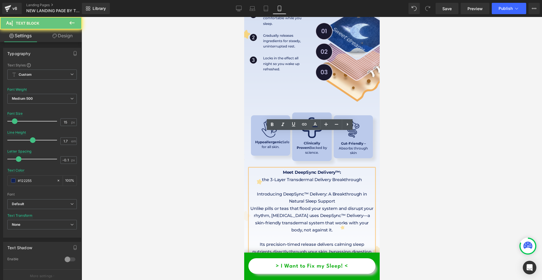
click at [361, 205] on p "Unlike pills or teas that flood your system and disrupt your rhythm, [MEDICAL_D…" at bounding box center [312, 219] width 124 height 29
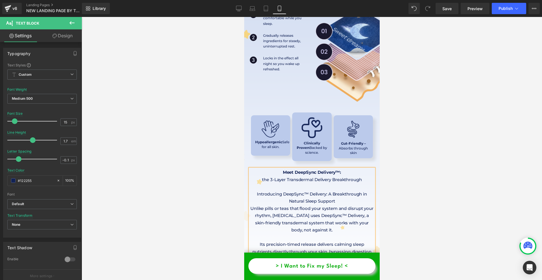
click at [411, 183] on div at bounding box center [312, 148] width 461 height 263
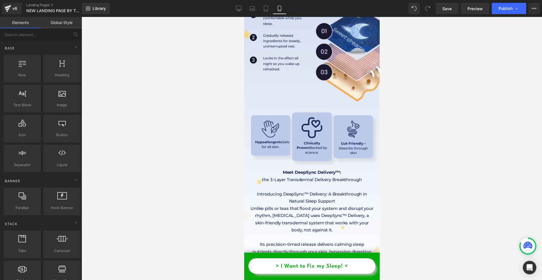
scroll to position [1468, 0]
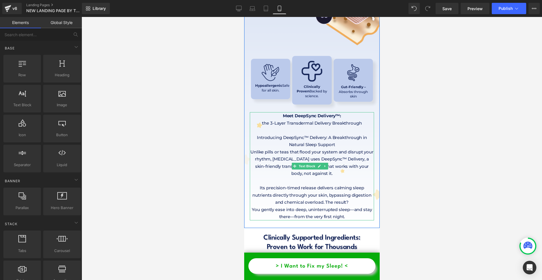
click at [293, 206] on p "You gently ease into deep, uninterrupted sleep—and stay there—from the very fir…" at bounding box center [312, 213] width 124 height 14
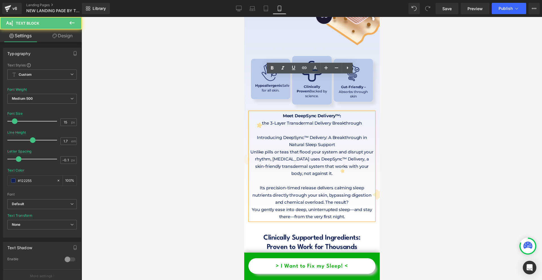
click at [296, 206] on p "You gently ease into deep, uninterrupted sleep—and stay there—from the very fir…" at bounding box center [312, 213] width 124 height 14
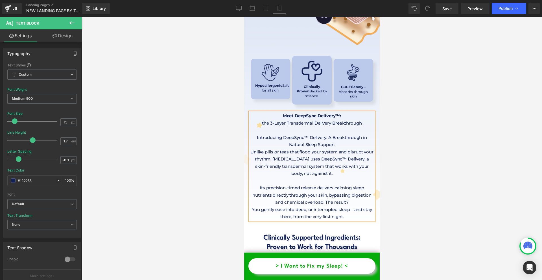
click at [355, 206] on p "You gently ease into deep, uninterrupted sleep—and stay there, from the very fi…" at bounding box center [312, 213] width 124 height 14
click at [436, 178] on div at bounding box center [312, 148] width 461 height 263
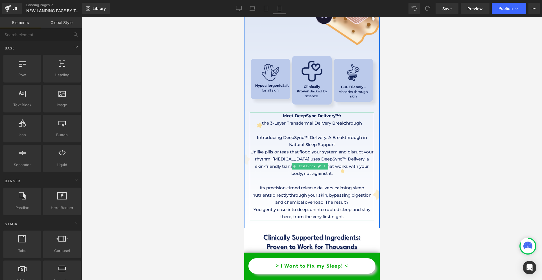
click at [291, 206] on p "You gently ease into deep, uninterrupted sleep and stay there, from the very fi…" at bounding box center [312, 213] width 124 height 14
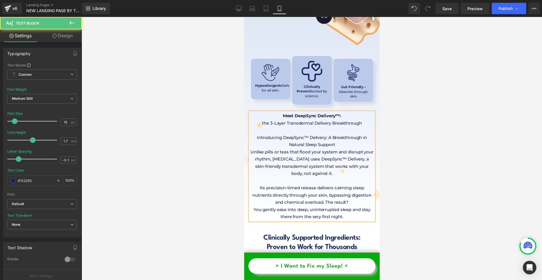
click at [365, 184] on p "Its precision-timed release delivers calming sleep nutrients directly through y…" at bounding box center [312, 195] width 124 height 22
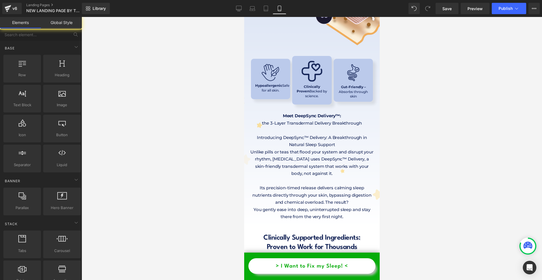
click at [393, 166] on div at bounding box center [312, 148] width 461 height 263
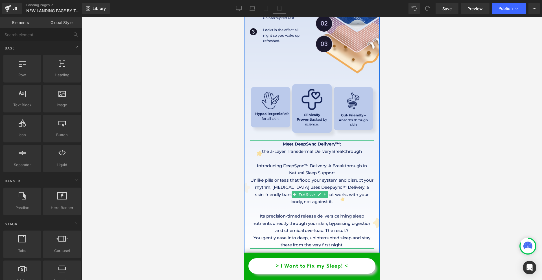
click at [332, 162] on p "Introducing DeepSync™ Delivery: A Breakthrough in Natural Sleep Support" at bounding box center [312, 169] width 124 height 14
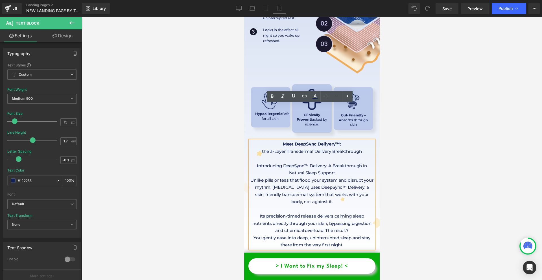
click at [294, 148] on p "the 3-Layer Transdermal Delivery Breakthrough" at bounding box center [312, 151] width 124 height 7
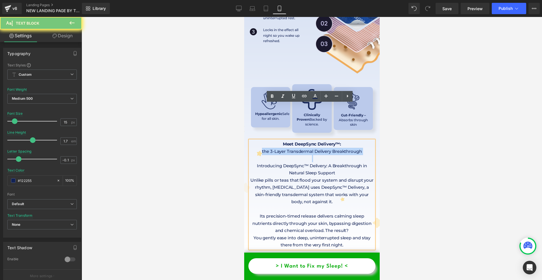
click at [294, 148] on p "the 3-Layer Transdermal Delivery Breakthrough" at bounding box center [312, 151] width 124 height 7
click at [323, 155] on p at bounding box center [312, 158] width 124 height 7
drag, startPoint x: 323, startPoint y: 122, endPoint x: 273, endPoint y: 107, distance: 53.0
click at [273, 140] on div "Meet DeepSync Delivery™: the 3-Layer Transdermal Delivery Breakthrough Introduc…" at bounding box center [312, 194] width 124 height 108
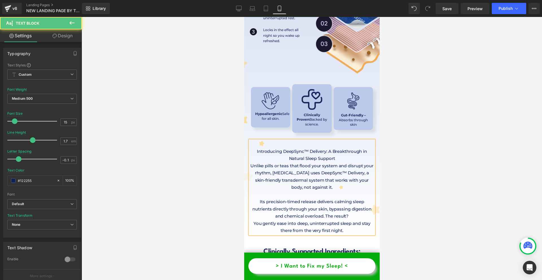
click at [255, 148] on p "Introducing DeepSync™ Delivery: A Breakthrough in Natural Sleep Support" at bounding box center [312, 155] width 124 height 14
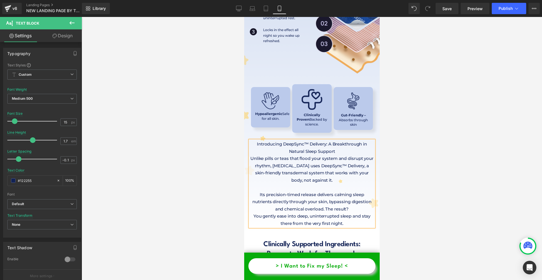
click at [334, 140] on p "Introducing DeepSync™ Delivery: A Breakthrough in Natural Sleep Support" at bounding box center [312, 147] width 124 height 14
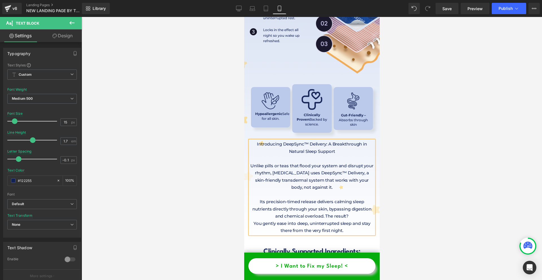
click at [331, 140] on p "Introducing DeepSync™ Delivery: A Breakthrough in Natural Sleep Support" at bounding box center [312, 147] width 124 height 14
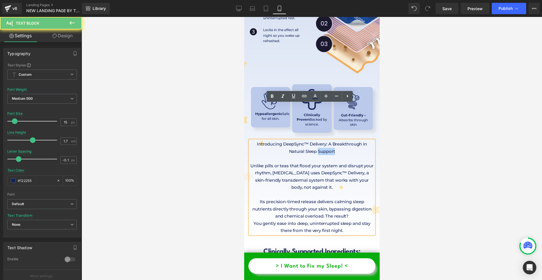
click at [331, 140] on p "Introducing DeepSync™ Delivery: A Breakthrough in Natural Sleep Support" at bounding box center [312, 147] width 124 height 14
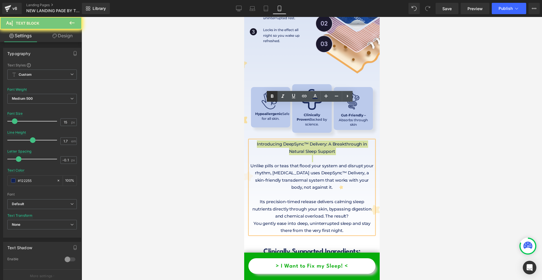
click at [270, 96] on icon at bounding box center [272, 96] width 7 height 7
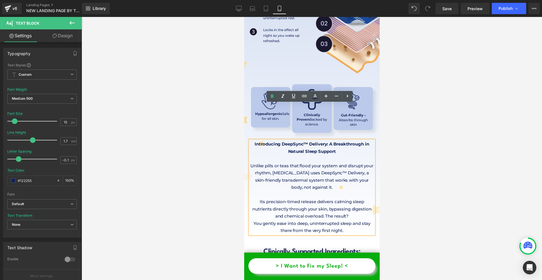
click at [327, 141] on strong "Introducing DeepSync™ Delivery: A Breakthrough in Natural Sleep Support" at bounding box center [311, 147] width 114 height 13
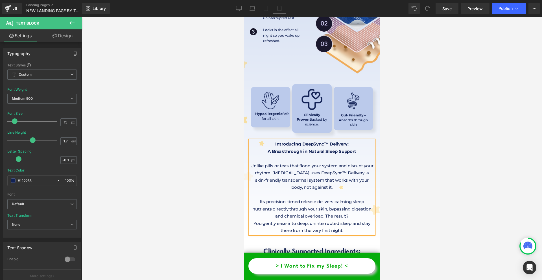
click at [413, 115] on div at bounding box center [312, 148] width 461 height 263
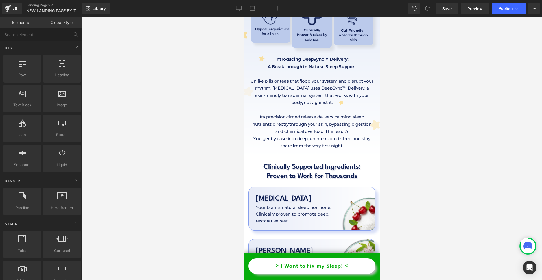
scroll to position [1581, 0]
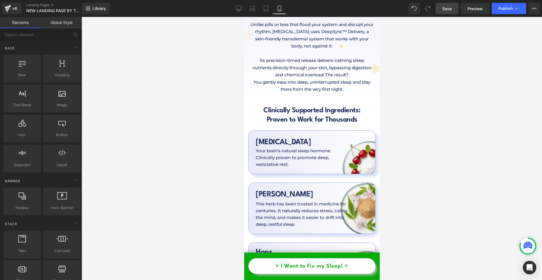
click at [444, 11] on span "Save" at bounding box center [446, 9] width 9 height 6
